Goal: Transaction & Acquisition: Purchase product/service

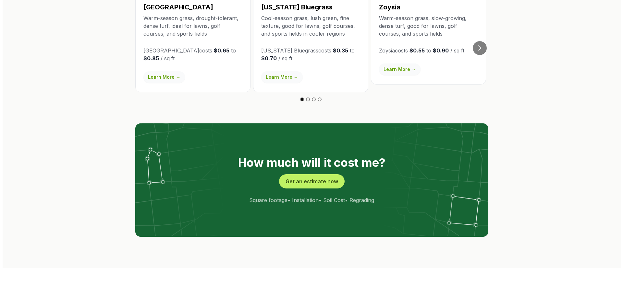
scroll to position [1200, 0]
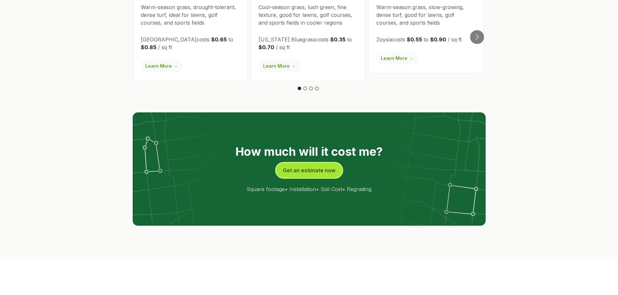
click at [322, 163] on button "Get an estimate now" at bounding box center [309, 170] width 66 height 14
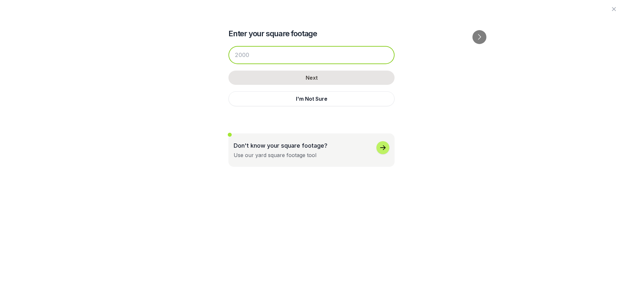
click at [285, 56] on input "number" at bounding box center [311, 55] width 166 height 18
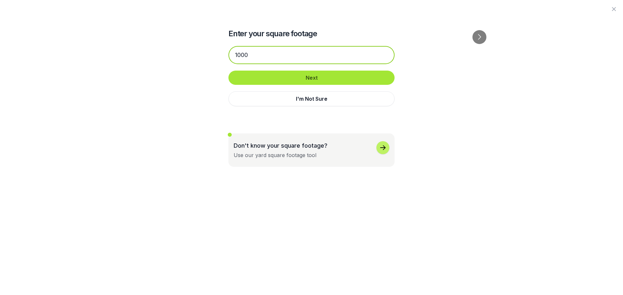
type input "1000"
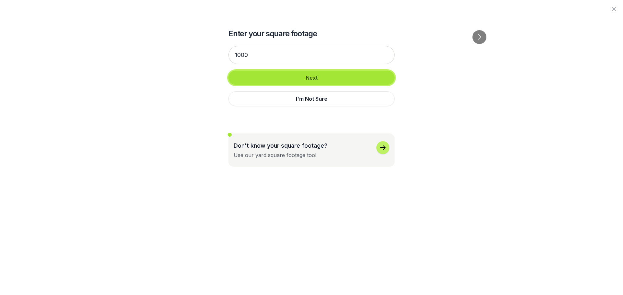
click at [312, 77] on button "Next" at bounding box center [311, 78] width 166 height 14
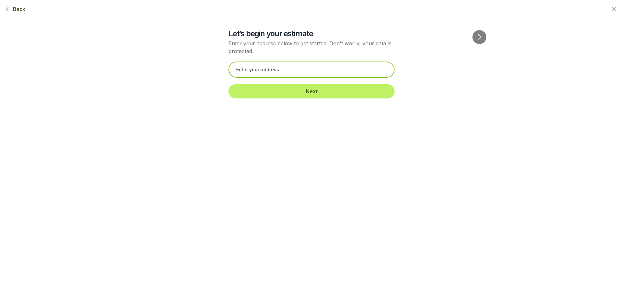
click at [298, 73] on input "text" at bounding box center [311, 70] width 166 height 16
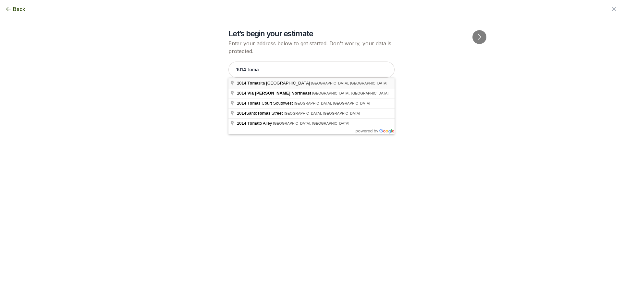
type input "[STREET_ADDRESS][PERSON_NAME]"
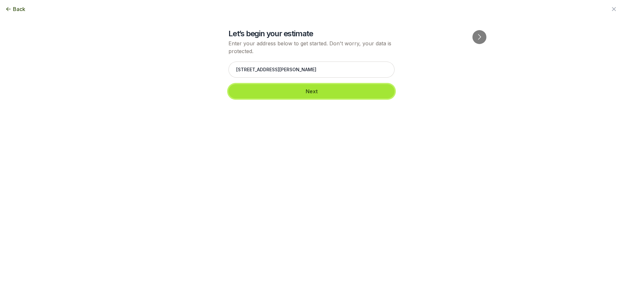
click at [291, 93] on button "Next" at bounding box center [311, 91] width 166 height 14
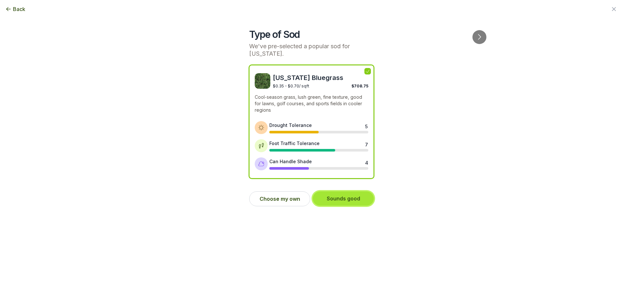
click at [340, 199] on button "Sounds good" at bounding box center [343, 199] width 61 height 14
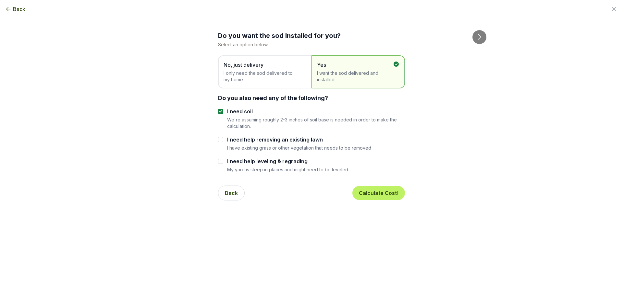
click at [264, 140] on label "I need help removing an existing lawn" at bounding box center [299, 140] width 144 height 8
click at [223, 140] on input "I need help removing an existing lawn" at bounding box center [220, 139] width 5 height 5
checkbox input "true"
click at [222, 161] on input "I need help leveling & regrading" at bounding box center [220, 161] width 5 height 5
checkbox input "true"
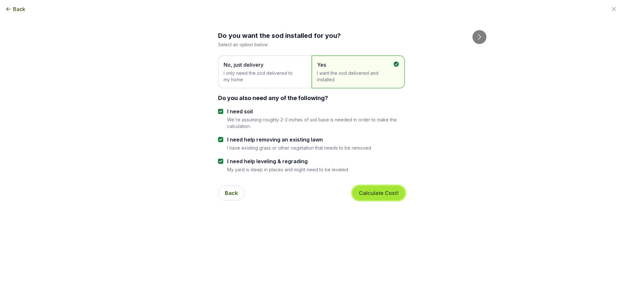
click at [356, 193] on button "Calculate Cost!" at bounding box center [378, 193] width 53 height 14
